Goal: Navigation & Orientation: Locate item on page

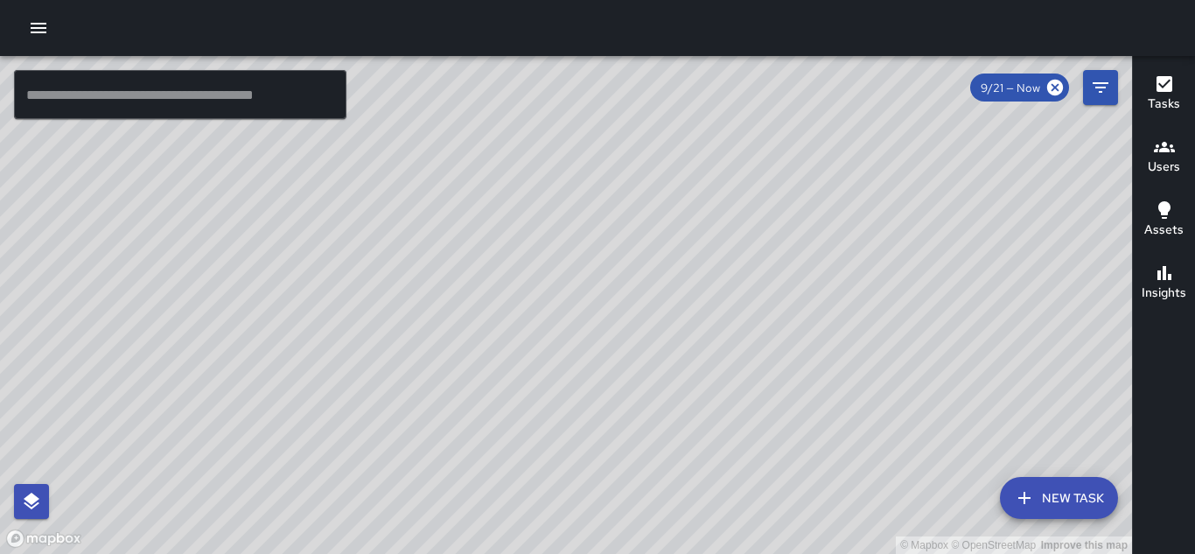
click at [452, 310] on div "© Mapbox © OpenStreetMap Improve this map" at bounding box center [566, 305] width 1132 height 498
click at [678, 367] on div "© Mapbox © OpenStreetMap Improve this map" at bounding box center [566, 305] width 1132 height 498
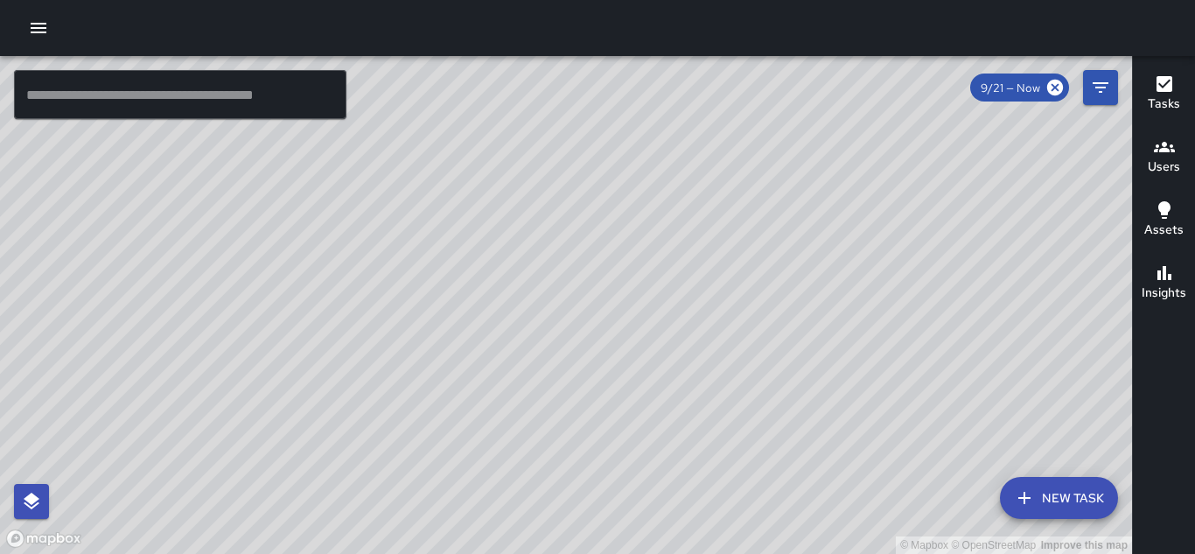
click at [679, 368] on div "© Mapbox © OpenStreetMap Improve this map" at bounding box center [566, 305] width 1132 height 498
click at [674, 359] on div "© Mapbox © OpenStreetMap Improve this map" at bounding box center [566, 305] width 1132 height 498
click at [692, 342] on div "© Mapbox © OpenStreetMap Improve this map" at bounding box center [566, 305] width 1132 height 498
click at [693, 343] on div "© Mapbox © OpenStreetMap Improve this map" at bounding box center [566, 305] width 1132 height 498
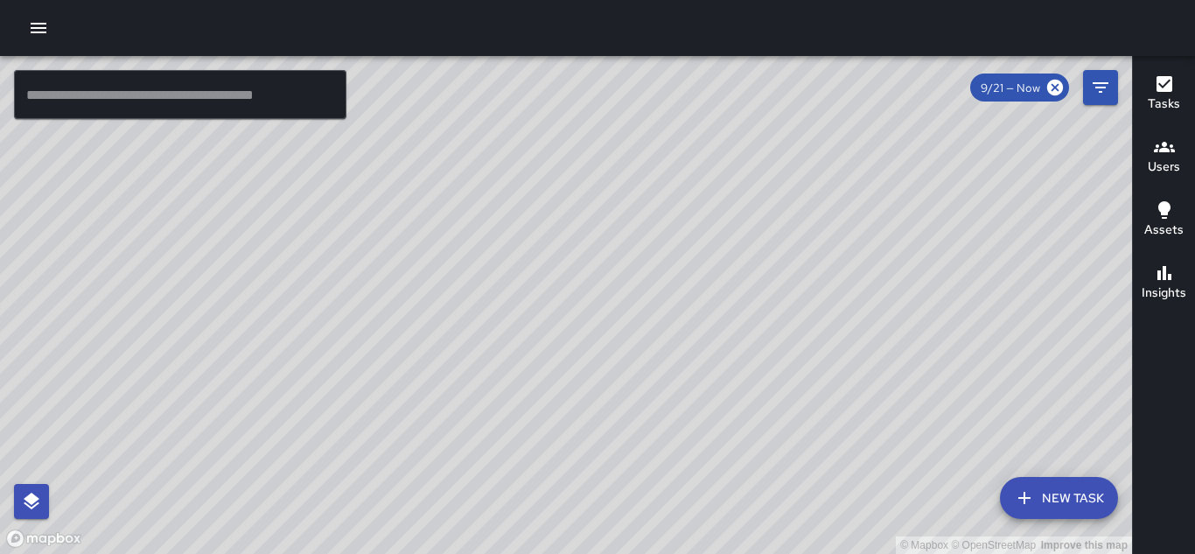
click at [693, 343] on div "© Mapbox © OpenStreetMap Improve this map" at bounding box center [566, 305] width 1132 height 498
click at [688, 332] on div "© Mapbox © OpenStreetMap Improve this map" at bounding box center [566, 305] width 1132 height 498
click at [611, 151] on div "© Mapbox © OpenStreetMap Improve this map" at bounding box center [566, 305] width 1132 height 498
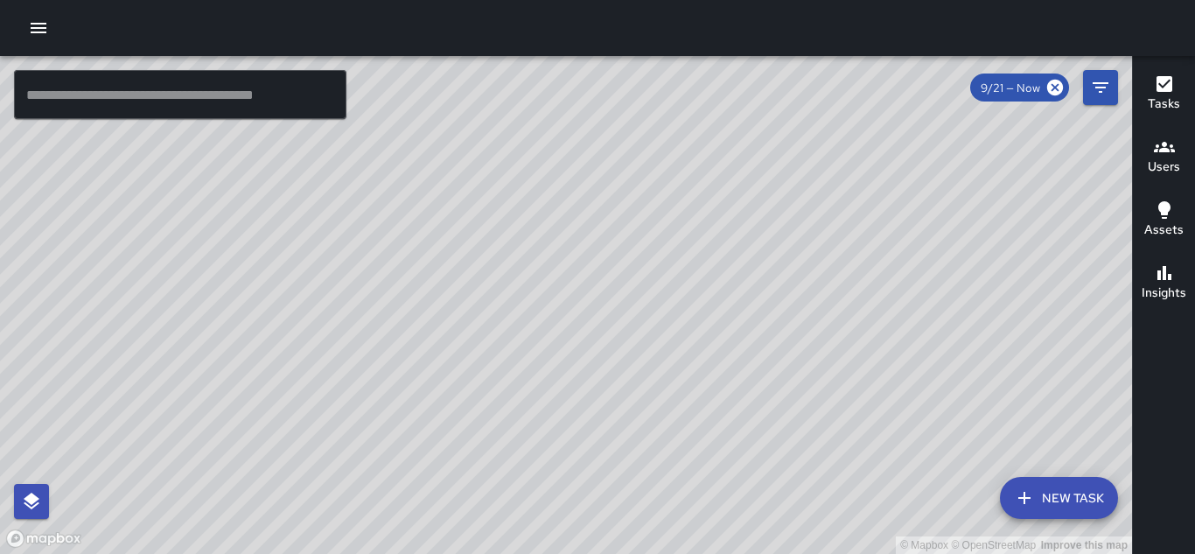
click at [571, 149] on div "© Mapbox © OpenStreetMap Improve this map" at bounding box center [566, 305] width 1132 height 498
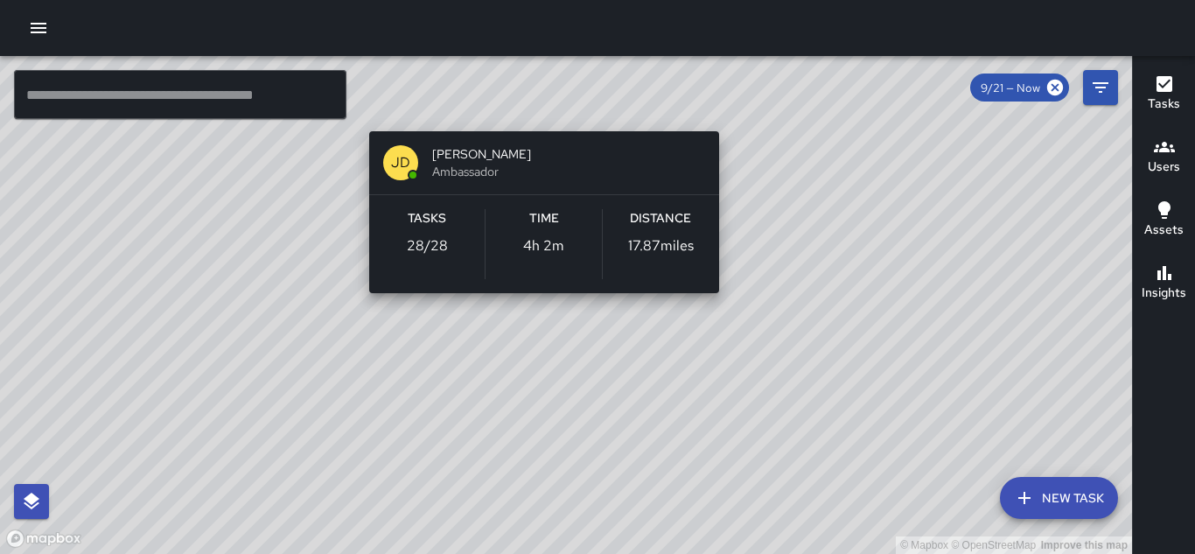
click at [543, 106] on div "© Mapbox © OpenStreetMap Improve this map [PERSON_NAME] Ambassador Tasks 28 / 2…" at bounding box center [566, 305] width 1132 height 498
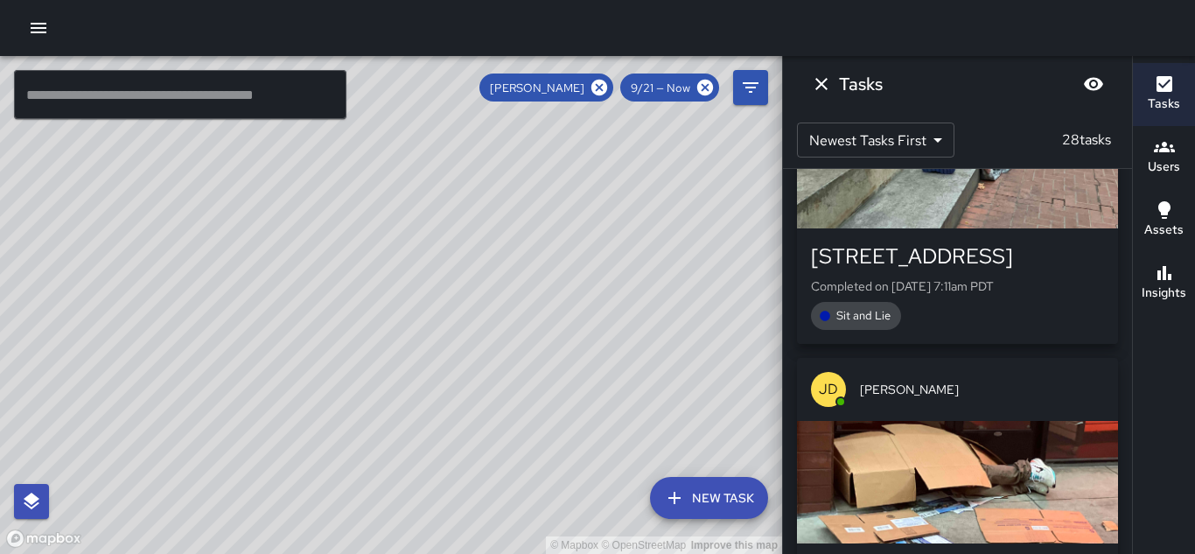
scroll to position [6312, 0]
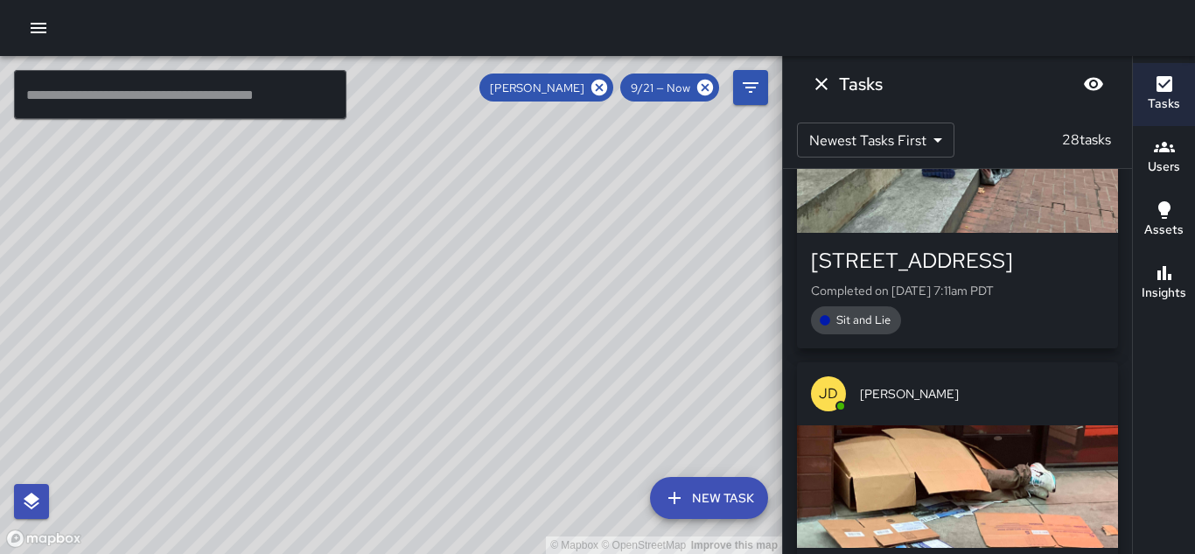
click at [360, 275] on div "© Mapbox © OpenStreetMap Improve this map" at bounding box center [391, 305] width 782 height 498
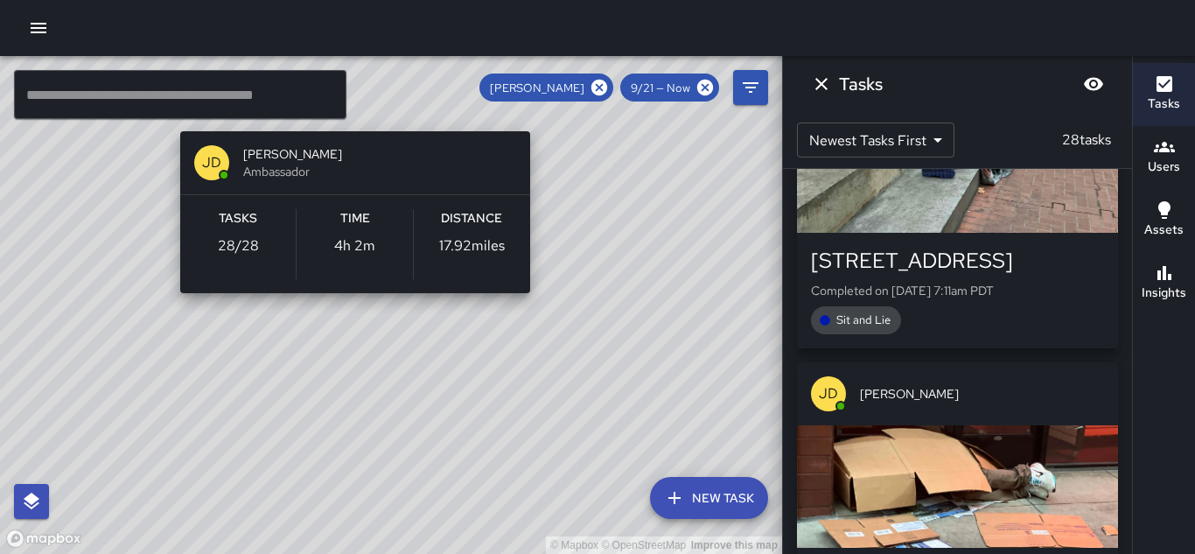
click at [362, 106] on div "© Mapbox © OpenStreetMap Improve this map [PERSON_NAME] Ambassador Tasks 28 / 2…" at bounding box center [391, 305] width 782 height 498
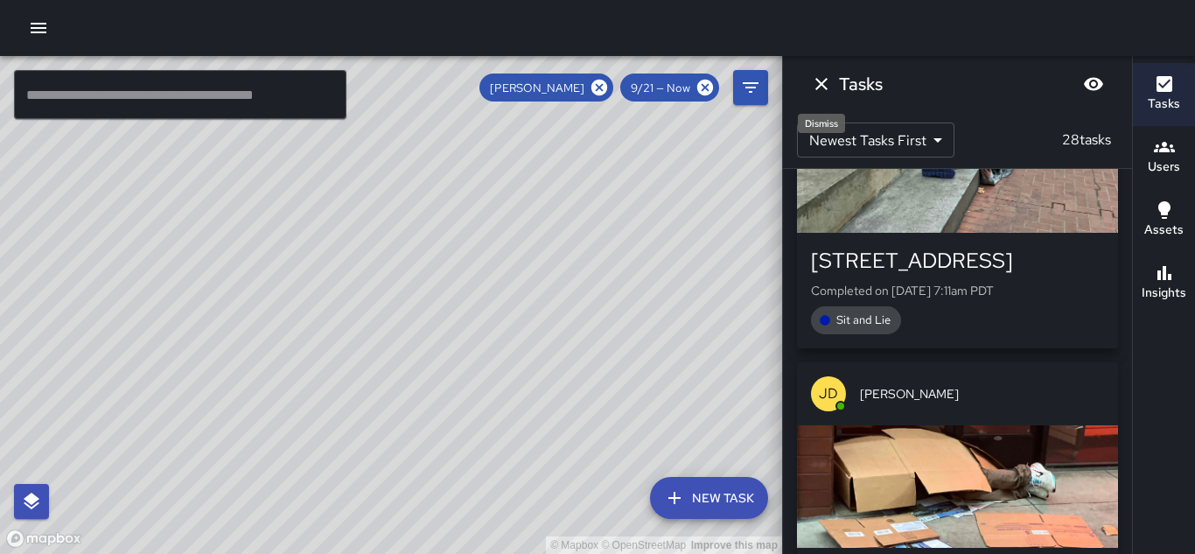
click at [819, 88] on icon "Dismiss" at bounding box center [821, 84] width 21 height 21
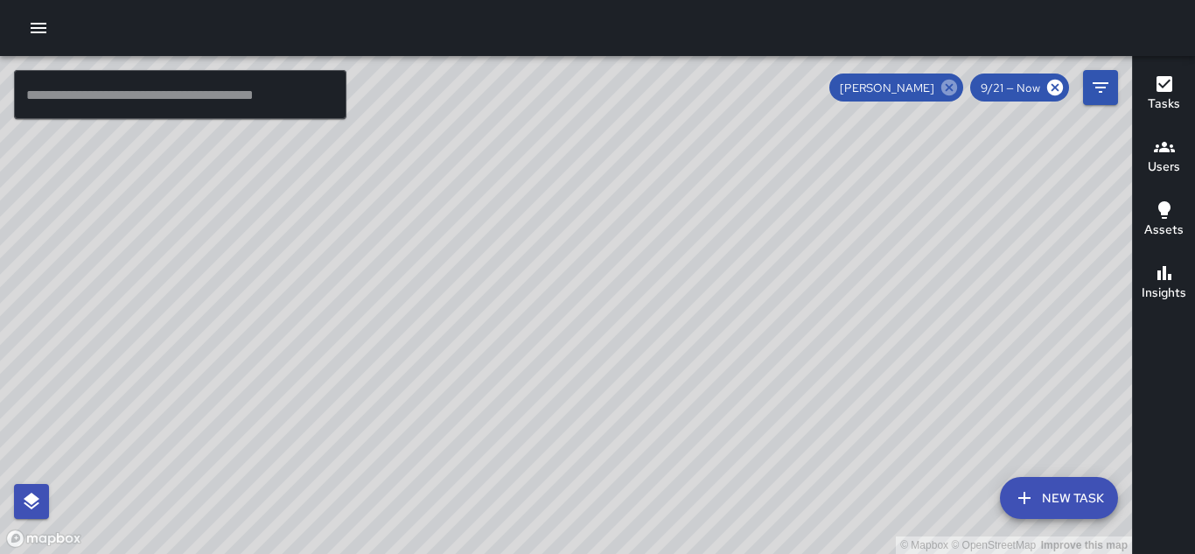
click at [950, 91] on icon at bounding box center [950, 88] width 16 height 16
click at [950, 91] on div "© Mapbox © OpenStreetMap Improve this map" at bounding box center [566, 305] width 1132 height 498
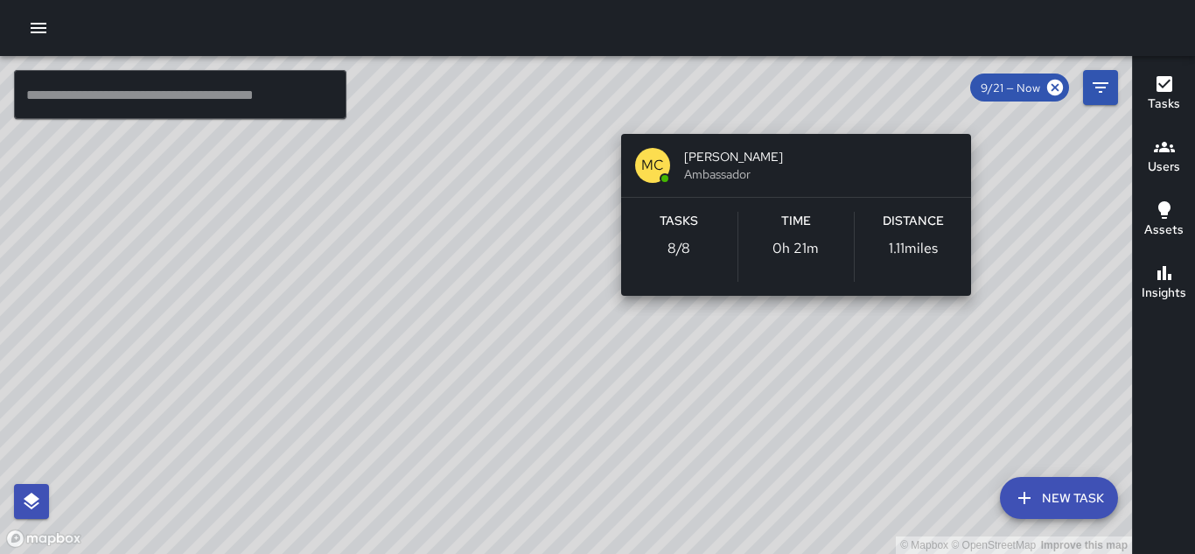
click at [990, 112] on div "© Mapbox © OpenStreetMap Improve this map MC [PERSON_NAME] Ambassador Tasks 8 /…" at bounding box center [566, 305] width 1132 height 498
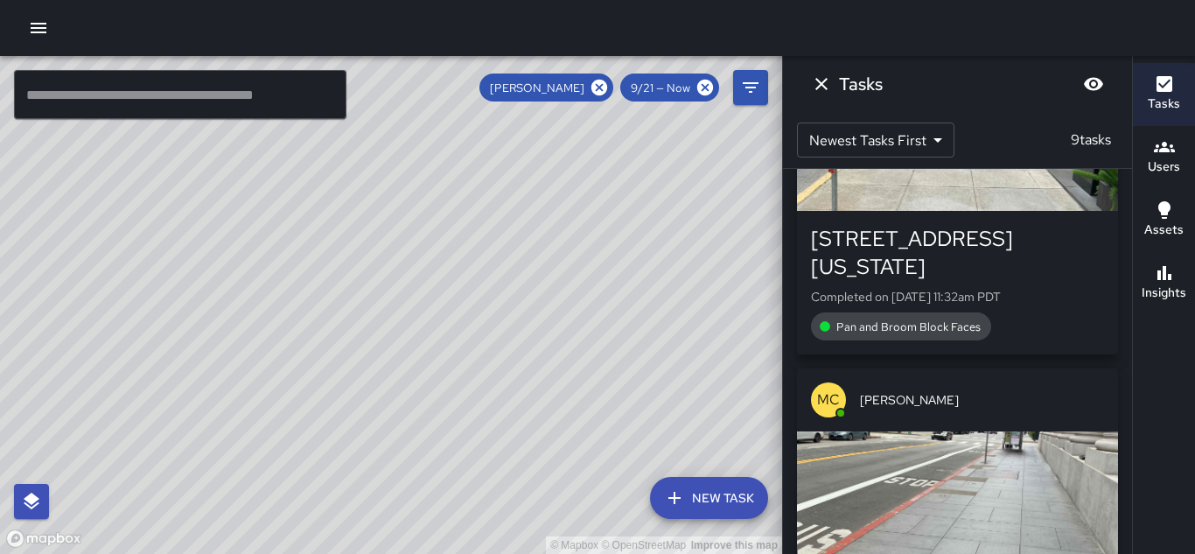
scroll to position [2436, 0]
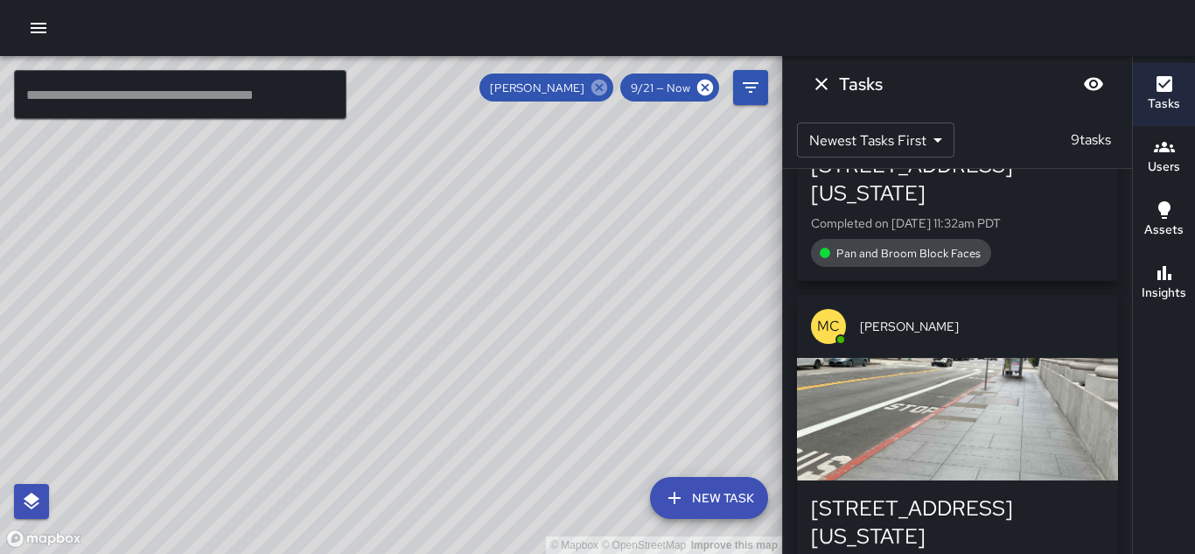
click at [597, 94] on icon at bounding box center [600, 88] width 16 height 16
click at [597, 94] on div "© Mapbox © OpenStreetMap Improve this map" at bounding box center [391, 305] width 782 height 498
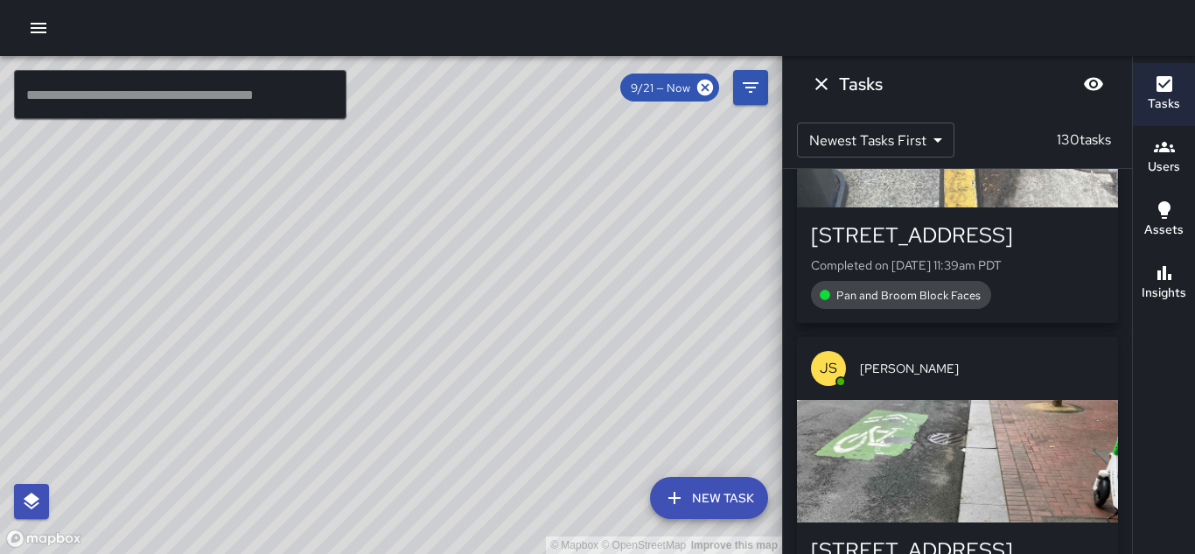
scroll to position [8249, 0]
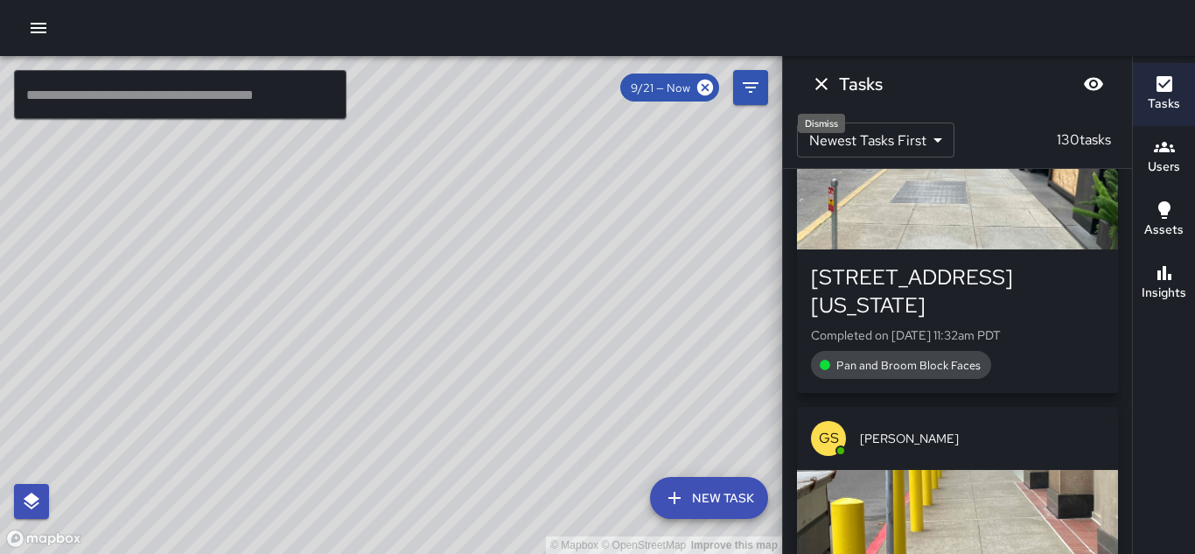
click at [824, 86] on icon "Dismiss" at bounding box center [822, 84] width 12 height 12
